Goal: Transaction & Acquisition: Purchase product/service

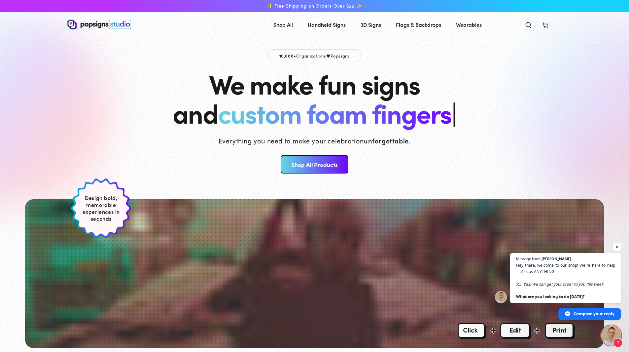
click at [311, 161] on link "Shop All Products" at bounding box center [315, 164] width 68 height 18
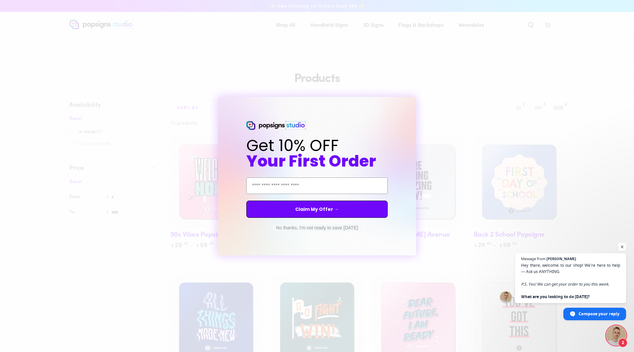
click at [155, 158] on div "Close dialog Get 10% OFF Your First Order Email Address Claim My Offer → No tha…" at bounding box center [317, 176] width 634 height 352
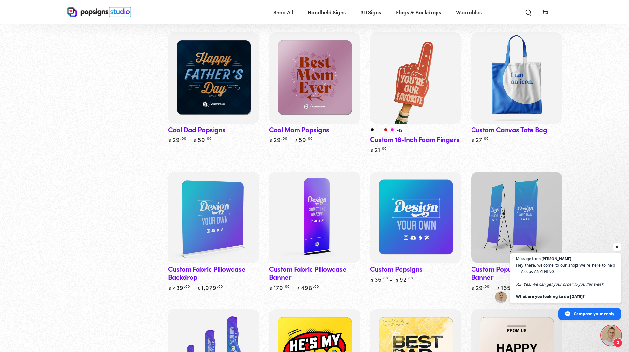
scroll to position [660, 0]
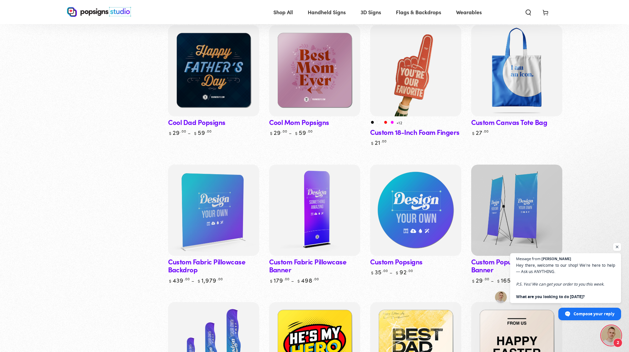
click at [386, 185] on img at bounding box center [415, 210] width 94 height 94
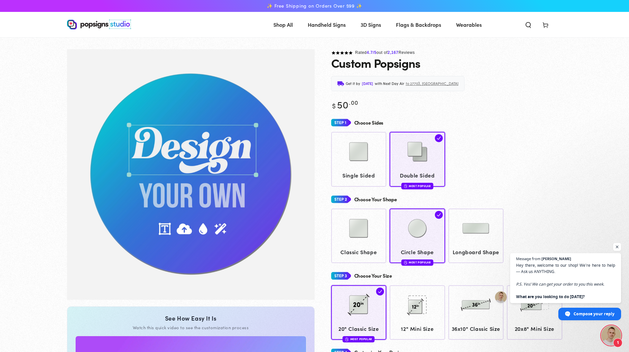
scroll to position [49, 0]
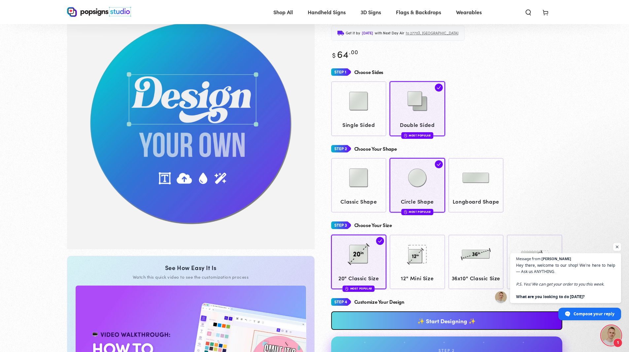
click at [197, 108] on img "Gallery Viewer" at bounding box center [191, 124] width 248 height 250
click at [370, 106] on img at bounding box center [358, 101] width 33 height 33
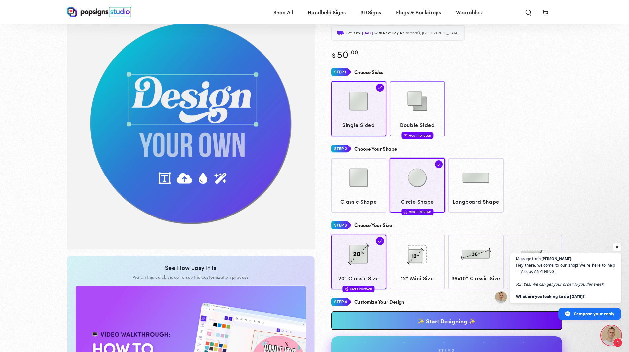
click at [401, 102] on img at bounding box center [417, 101] width 33 height 33
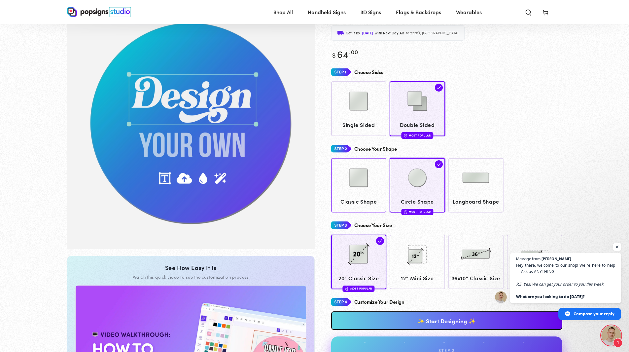
click at [370, 189] on img at bounding box center [358, 177] width 33 height 33
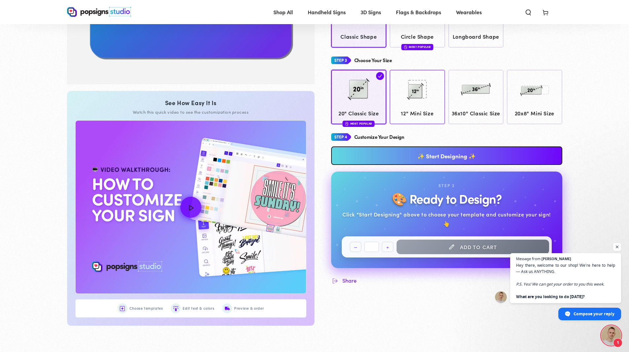
scroll to position [214, 0]
click at [398, 159] on link "✨ Start Designing ✨" at bounding box center [446, 155] width 231 height 18
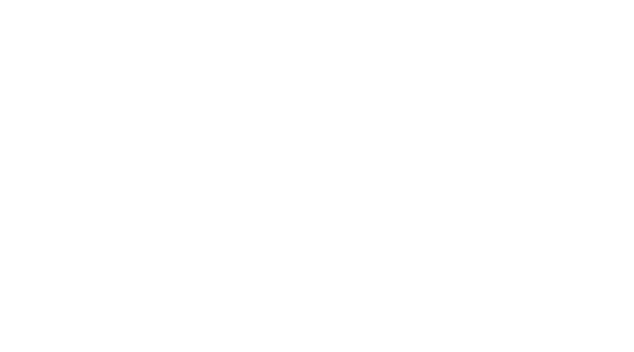
scroll to position [0, 0]
type textarea "An ancient tree with a door leading to a magical world"
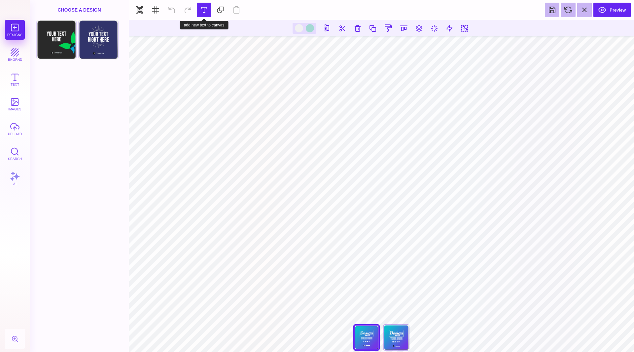
click at [202, 10] on button at bounding box center [204, 10] width 15 height 15
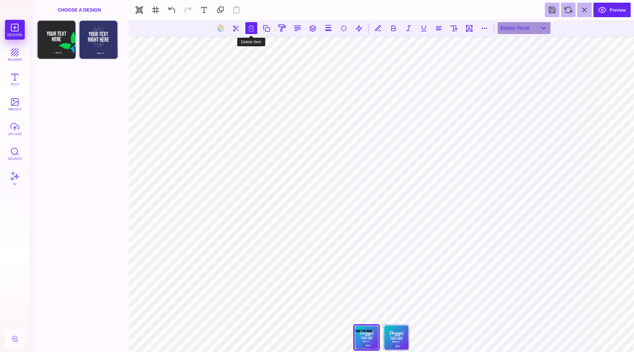
click at [250, 28] on button at bounding box center [251, 28] width 12 height 12
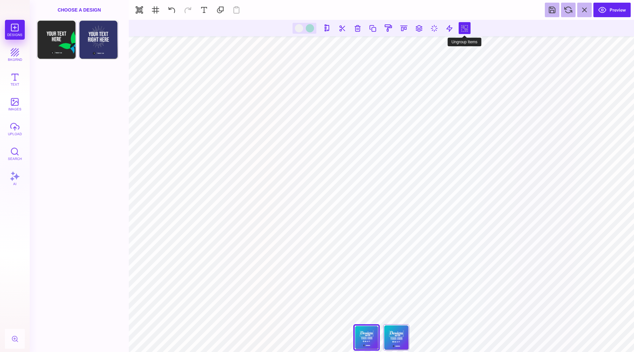
click at [469, 28] on button at bounding box center [465, 28] width 12 height 12
click at [469, 28] on section at bounding box center [381, 28] width 505 height 17
click at [451, 29] on section at bounding box center [381, 28] width 505 height 17
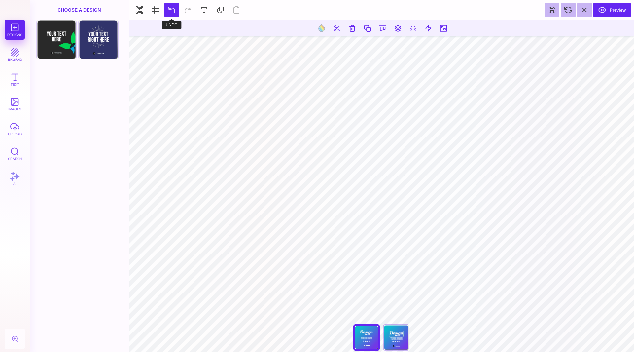
click at [172, 12] on button at bounding box center [171, 10] width 15 height 15
click at [9, 74] on button "Text" at bounding box center [15, 79] width 20 height 20
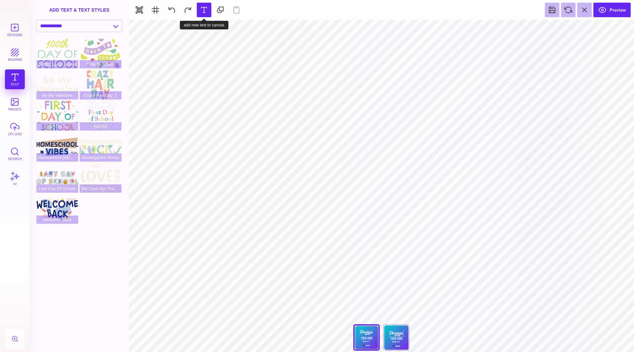
click at [200, 9] on button at bounding box center [204, 10] width 15 height 15
type input "#000000"
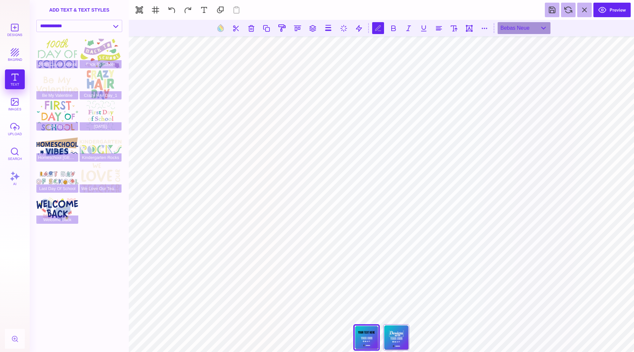
scroll to position [0, 1]
type textarea "**********"
type textarea "****"
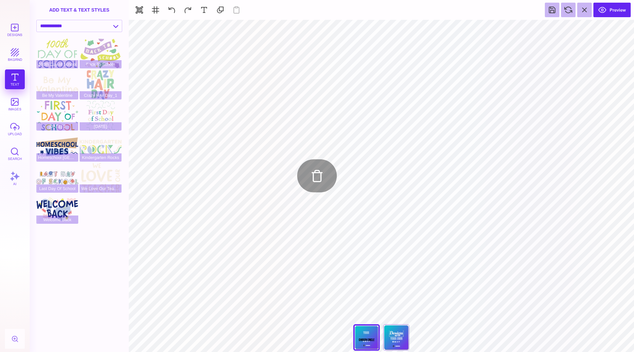
type input "#000000"
click at [13, 122] on button "upload" at bounding box center [15, 129] width 20 height 20
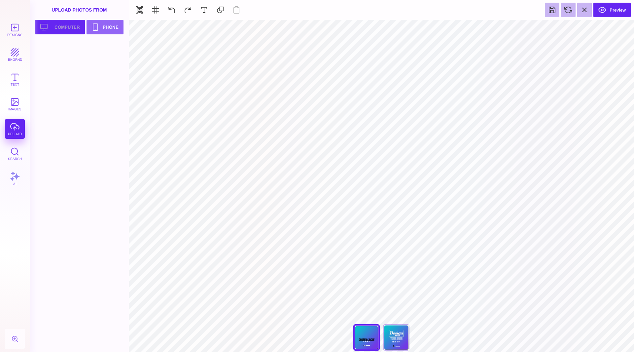
click at [65, 24] on button "Upload your artwork Computer" at bounding box center [60, 27] width 50 height 15
